Goal: Task Accomplishment & Management: Manage account settings

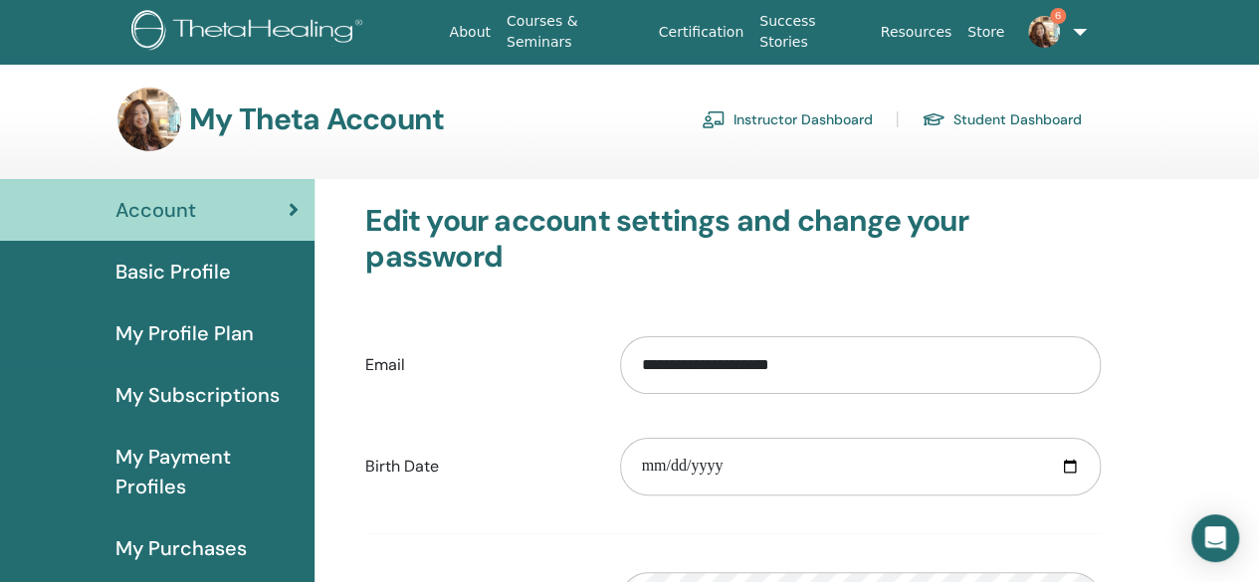
click at [742, 114] on link "Instructor Dashboard" at bounding box center [787, 120] width 171 height 32
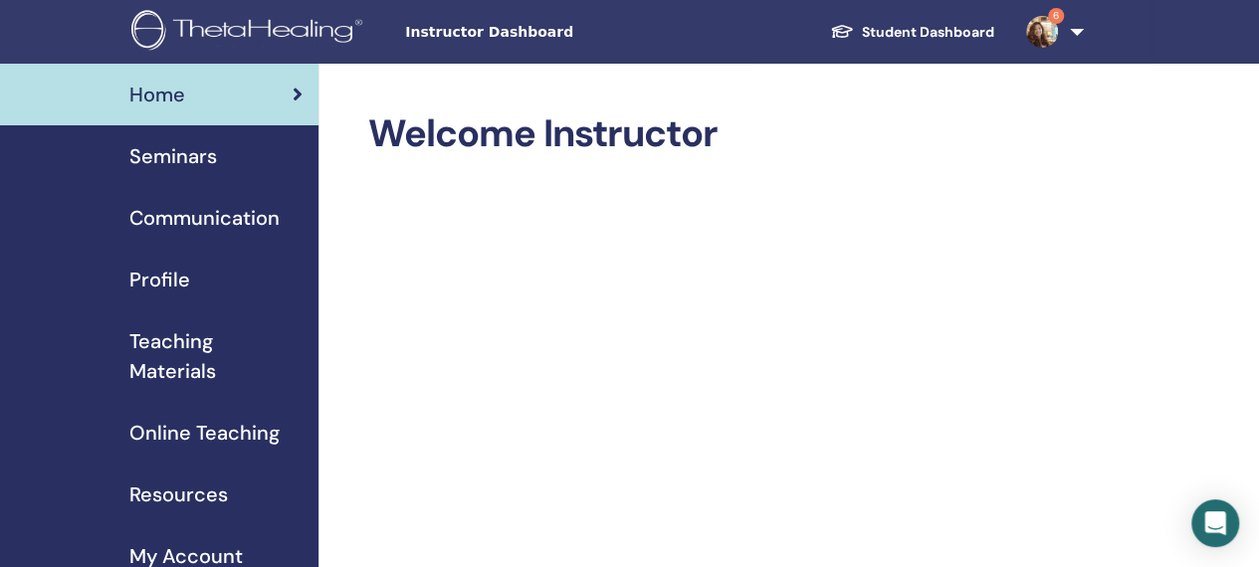
click at [194, 156] on span "Seminars" at bounding box center [173, 156] width 88 height 30
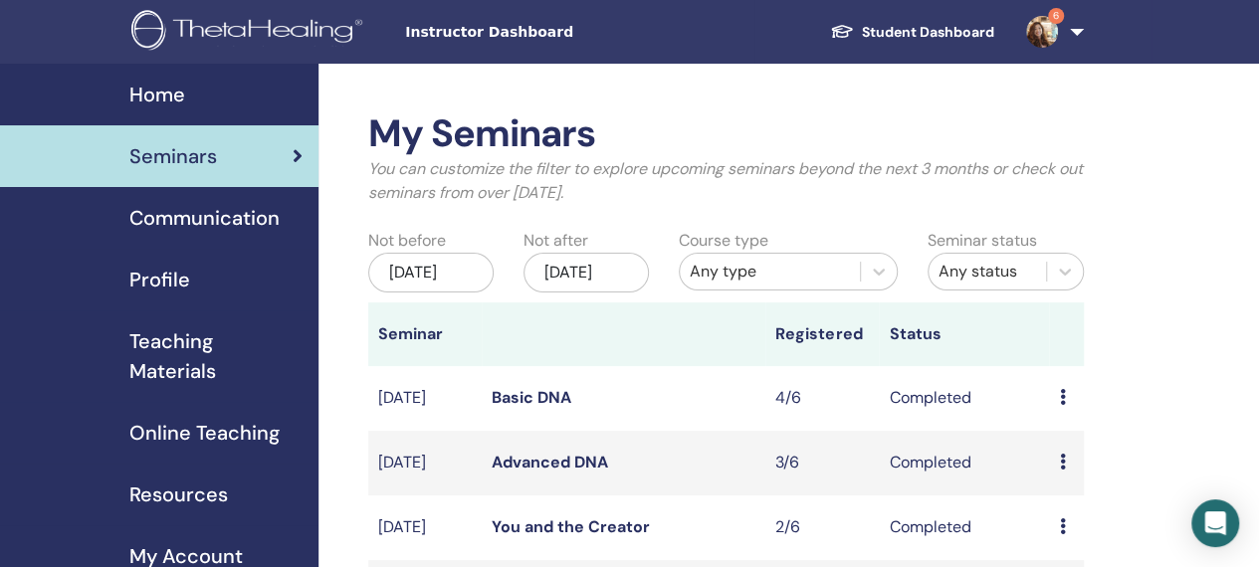
click at [1066, 410] on div "Preview Attendees" at bounding box center [1066, 398] width 14 height 24
click at [1070, 467] on link "Attendees" at bounding box center [1079, 467] width 76 height 21
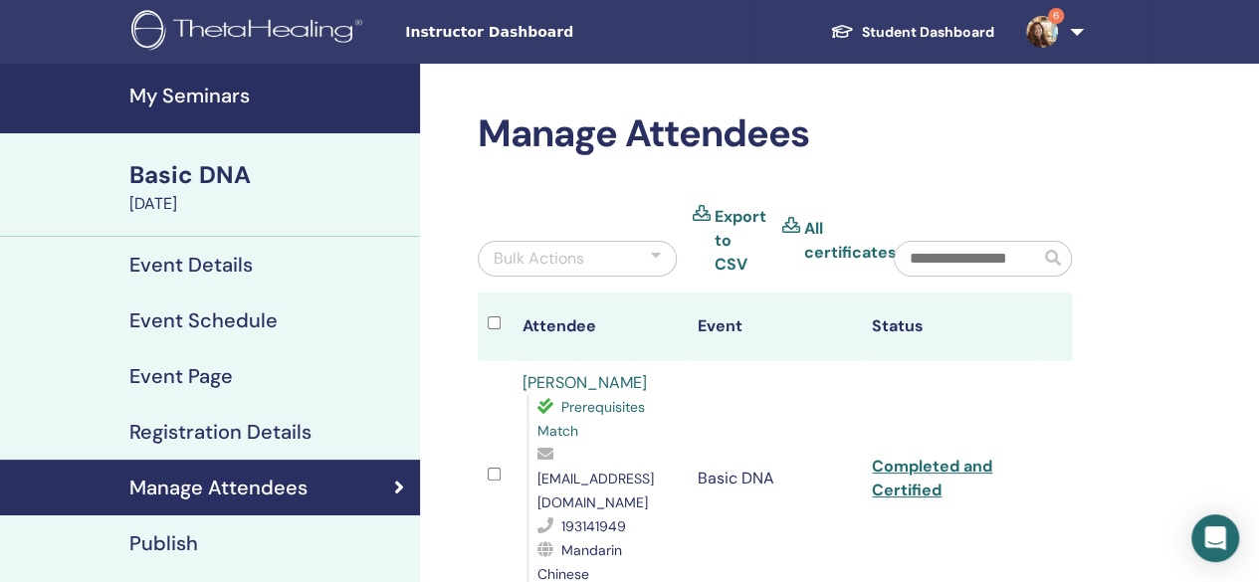
scroll to position [398, 0]
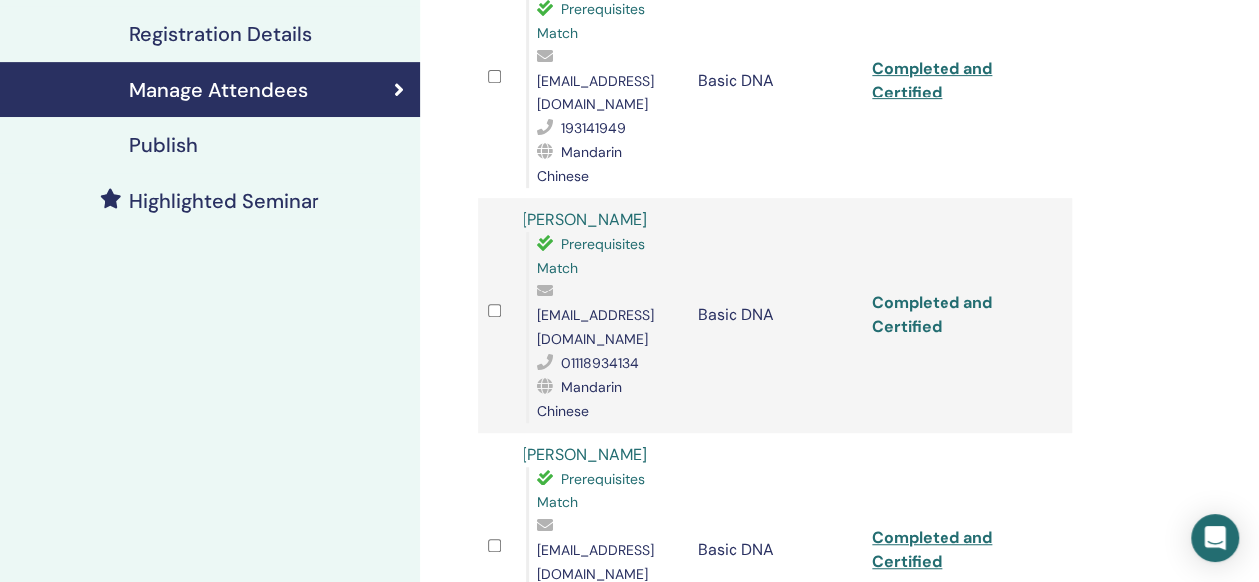
click at [906, 293] on link "Completed and Certified" at bounding box center [932, 315] width 120 height 45
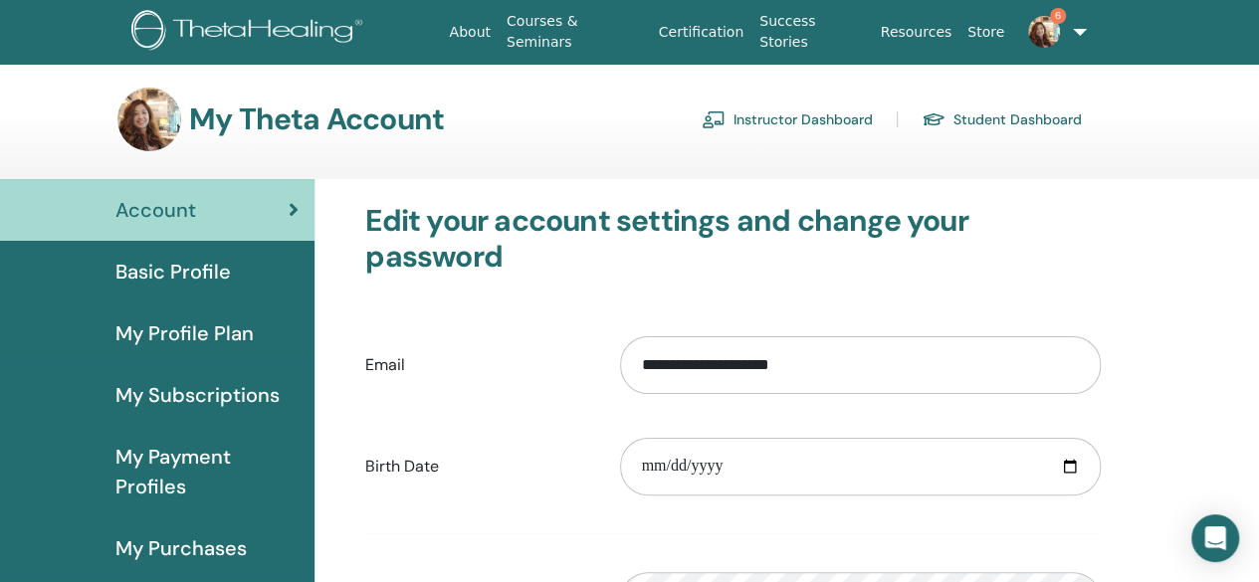
click at [1040, 120] on link "Student Dashboard" at bounding box center [1002, 120] width 160 height 32
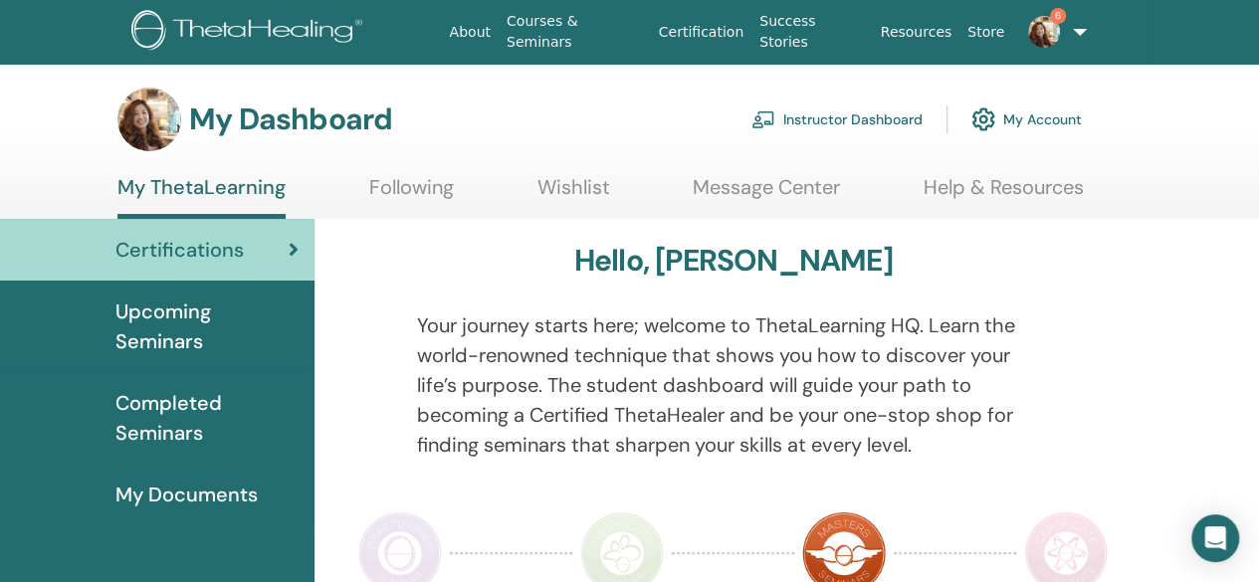
click at [171, 416] on span "Completed Seminars" at bounding box center [206, 418] width 183 height 60
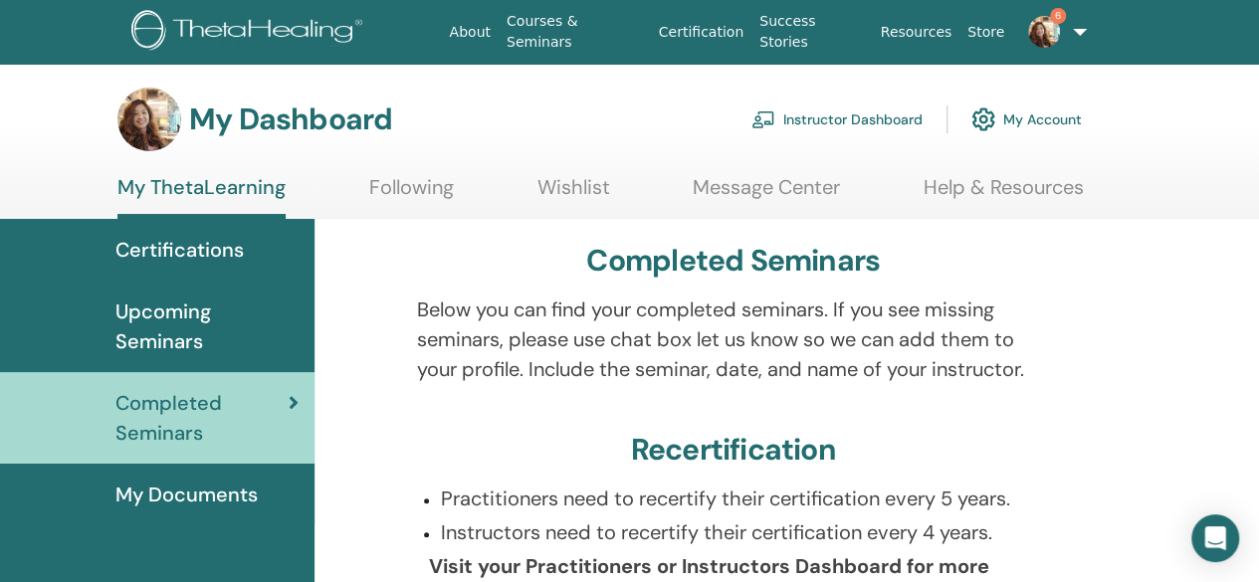
click at [135, 487] on span "My Documents" at bounding box center [186, 495] width 142 height 30
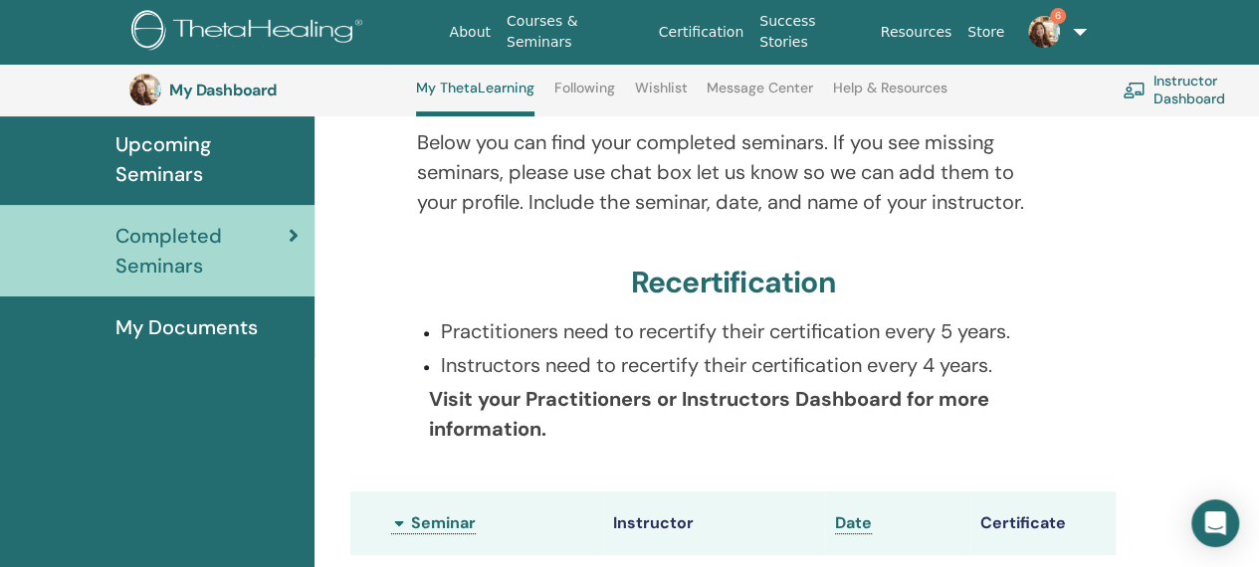
scroll to position [444, 0]
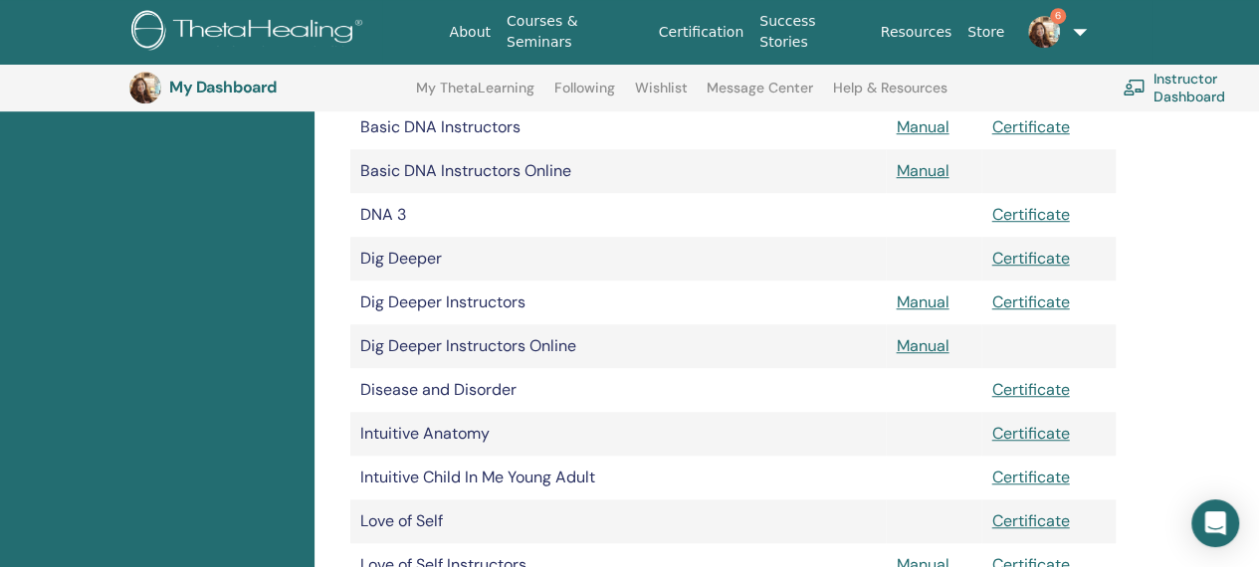
scroll to position [645, 0]
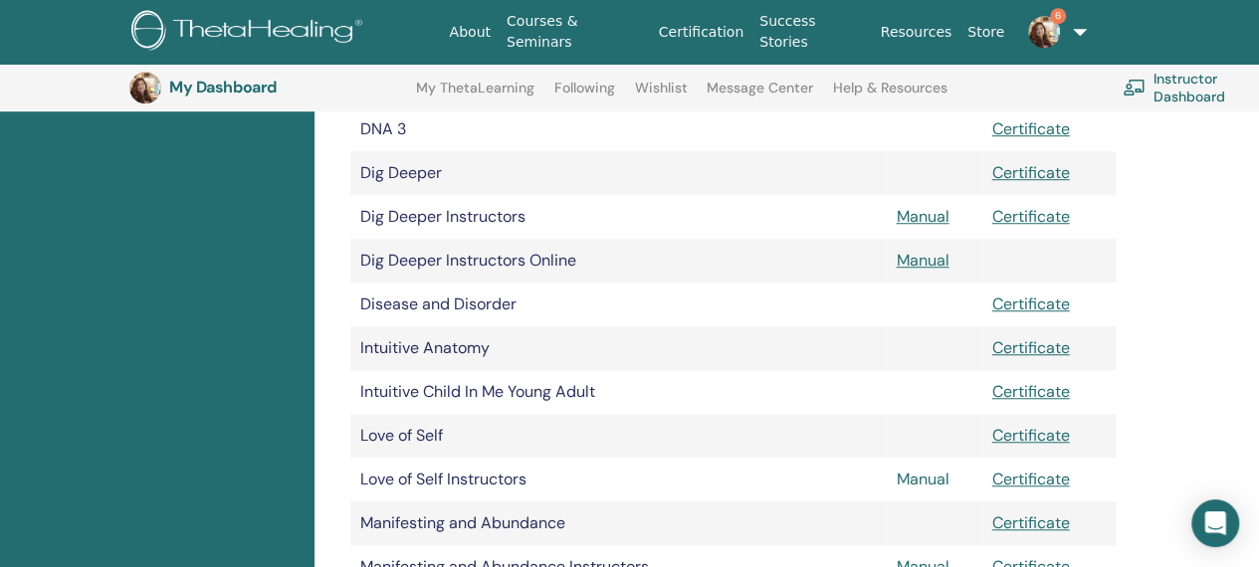
click at [929, 481] on link "Manual" at bounding box center [922, 479] width 53 height 21
